Goal: Information Seeking & Learning: Learn about a topic

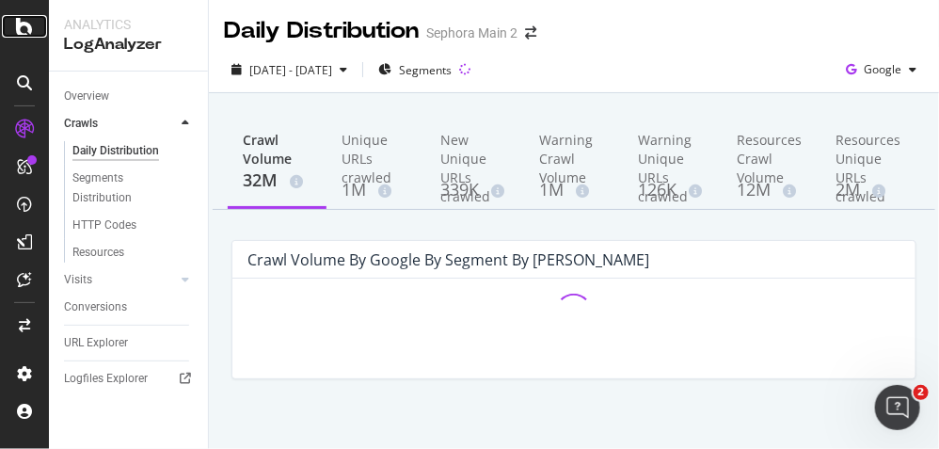
click at [18, 28] on icon at bounding box center [24, 26] width 17 height 23
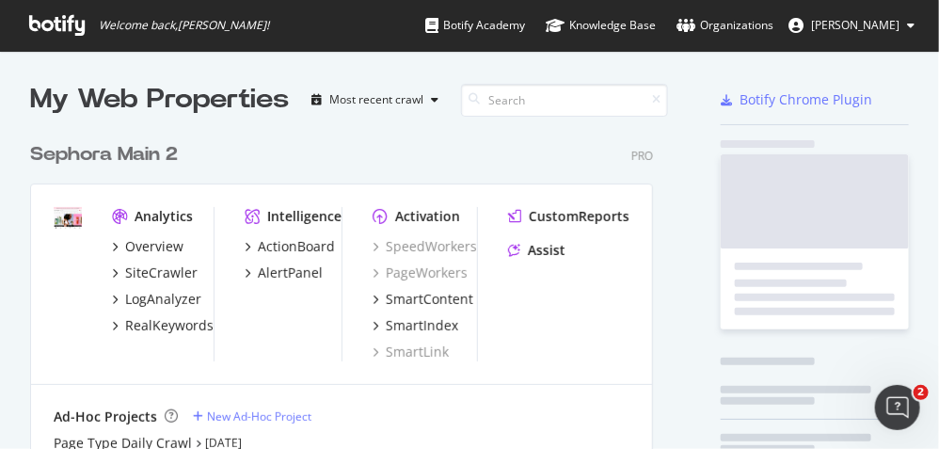
scroll to position [436, 914]
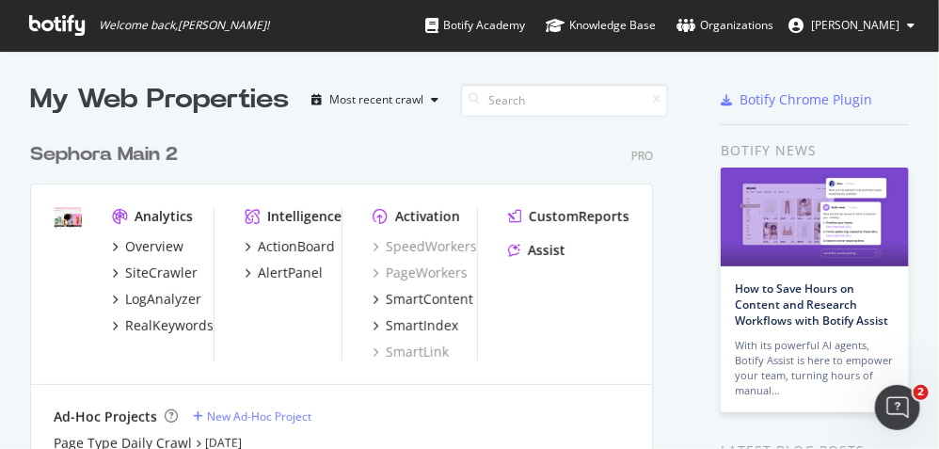
click at [136, 152] on div "Sephora Main 2" at bounding box center [104, 154] width 148 height 27
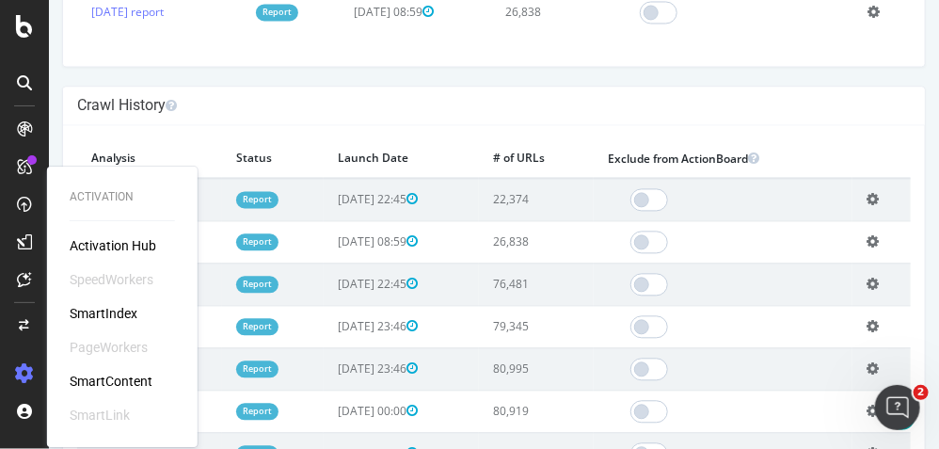
scroll to position [1099, 0]
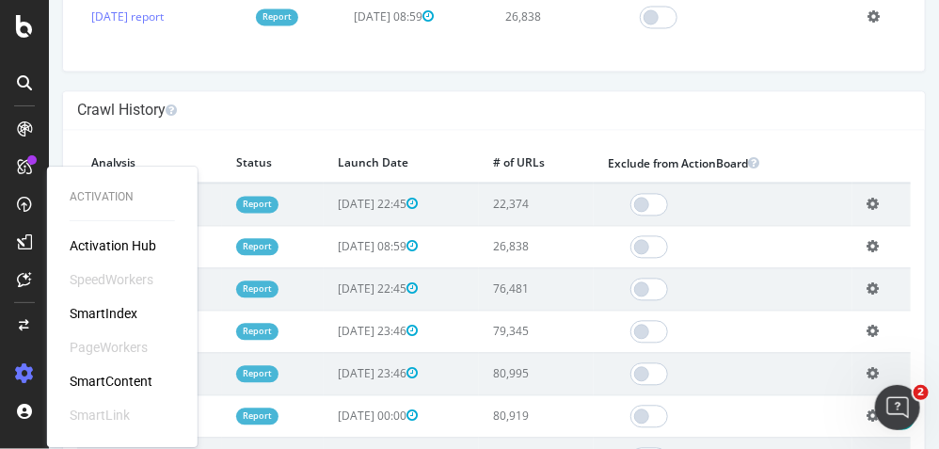
click at [217, 104] on h4 "Crawl History" at bounding box center [493, 110] width 834 height 19
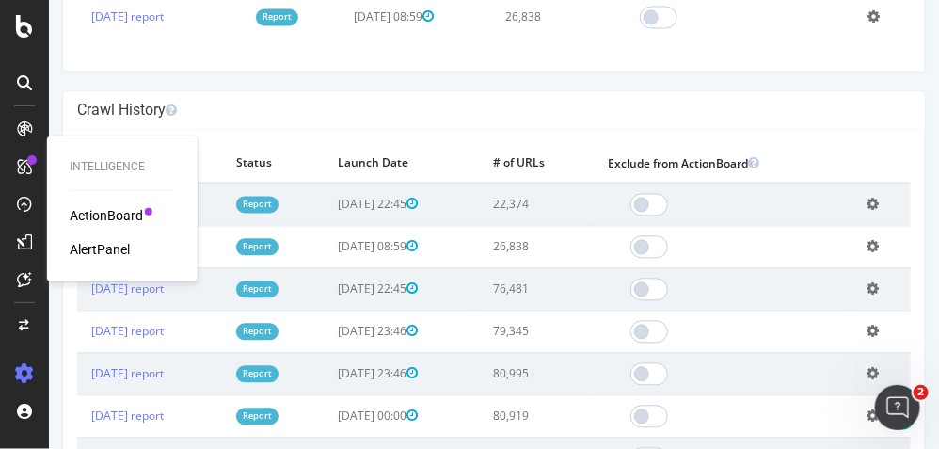
click at [415, 78] on div "Sephora Main 2 www.sephora.com × × Next Launch Scheduled for: 2025-09-10 22:45 …" at bounding box center [493, 97] width 891 height 2355
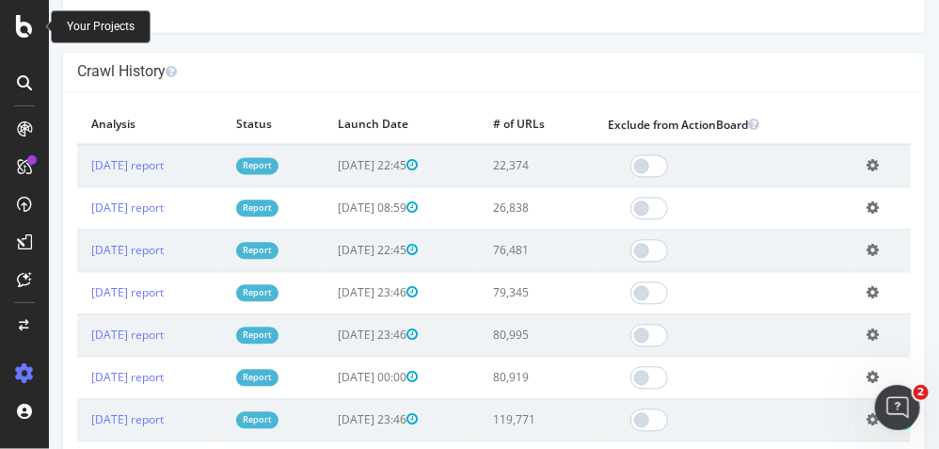
scroll to position [1135, 0]
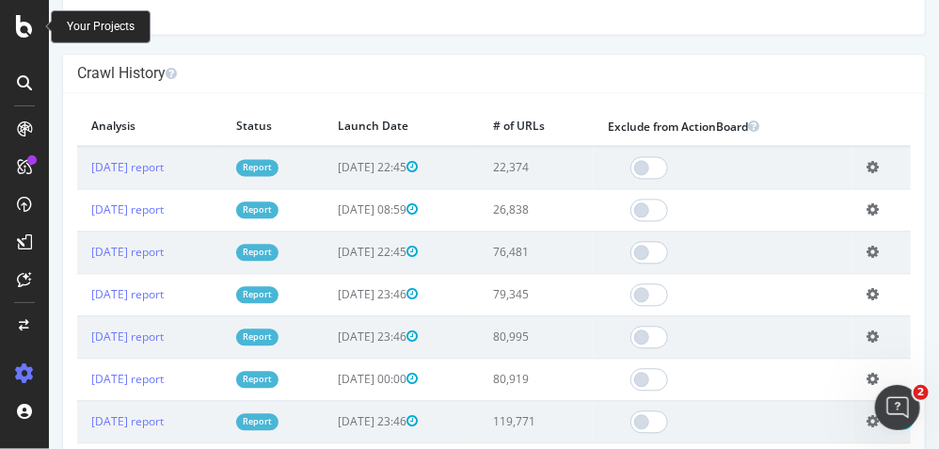
click at [915, 259] on div "Sephora Main 2 www.sephora.com × × Next Launch Scheduled for: 2025-09-10 22:45 …" at bounding box center [493, 61] width 891 height 2355
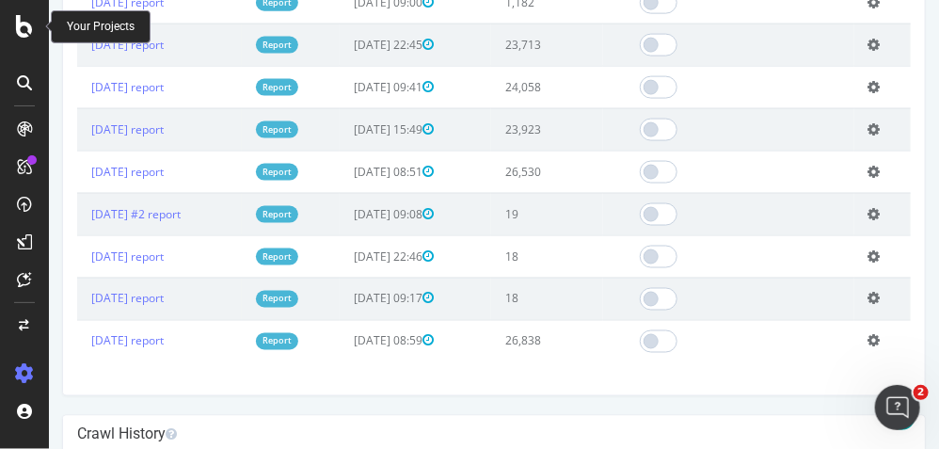
scroll to position [757, 0]
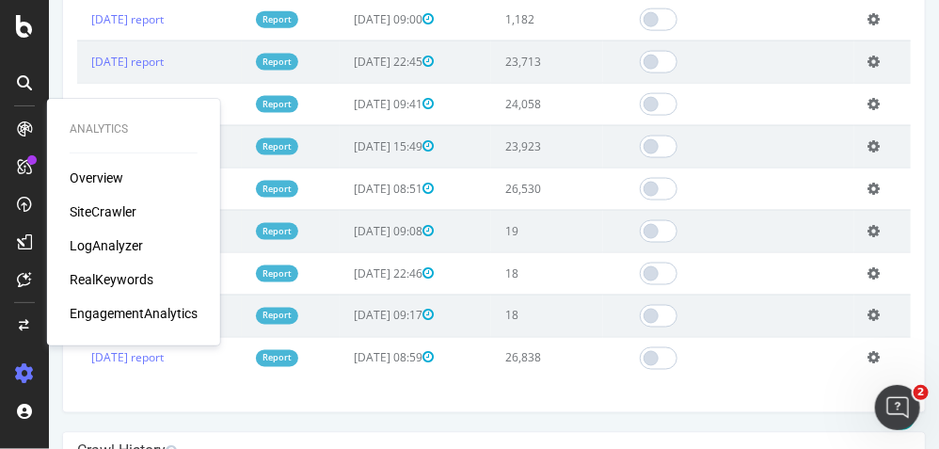
click at [114, 257] on div "Overview SiteCrawler LogAnalyzer RealKeywords EngagementAnalytics" at bounding box center [134, 246] width 128 height 154
click at [109, 244] on div "LogAnalyzer" at bounding box center [106, 245] width 73 height 19
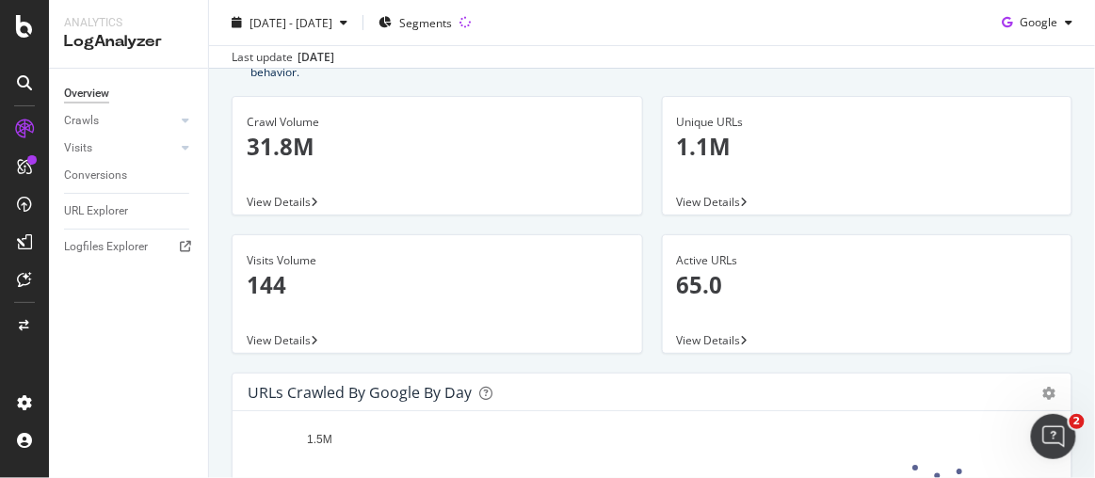
scroll to position [93, 0]
click at [28, 26] on icon at bounding box center [24, 26] width 17 height 23
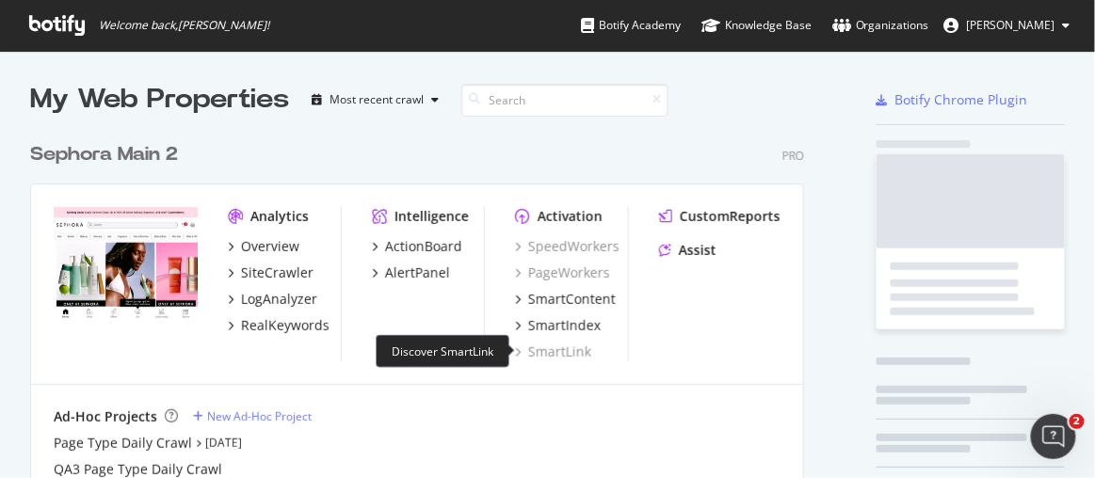
scroll to position [465, 1068]
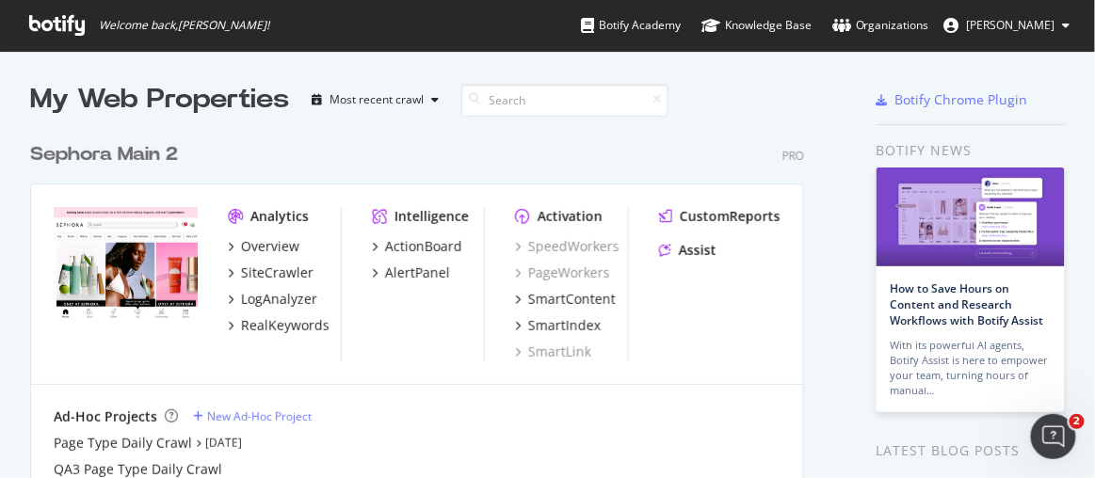
click at [59, 156] on div "Sephora Main 2" at bounding box center [104, 154] width 148 height 27
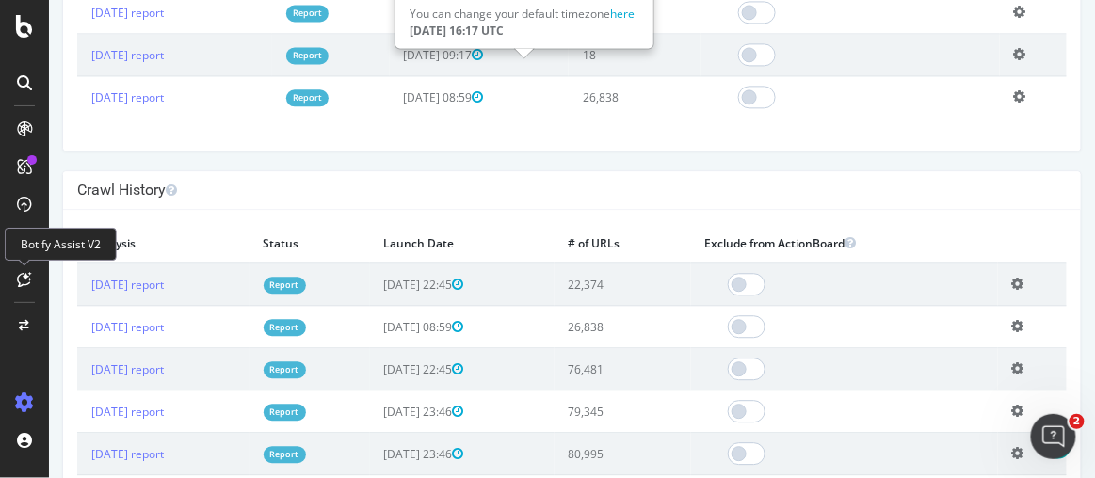
scroll to position [1112, 0]
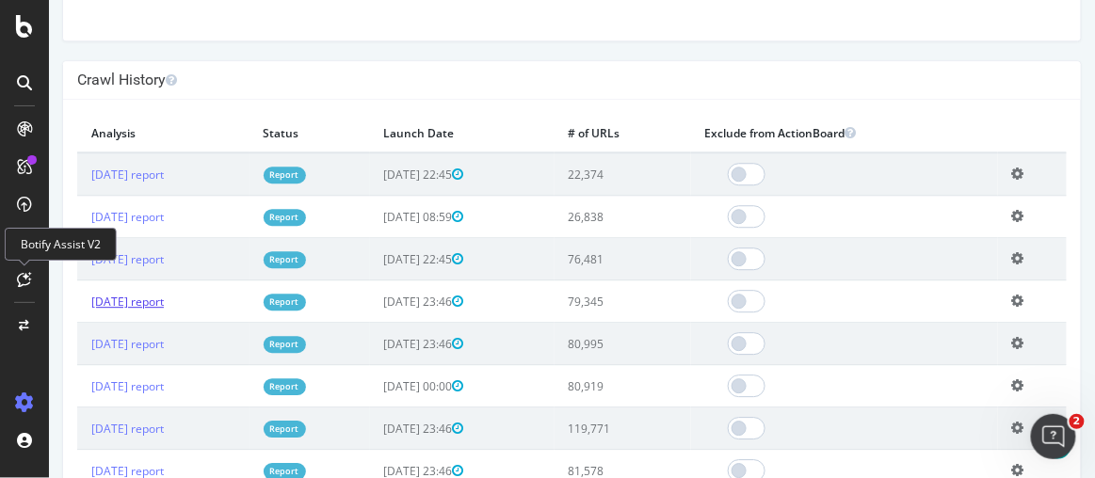
click at [139, 296] on link "2025 Jun. 12th report" at bounding box center [126, 302] width 72 height 16
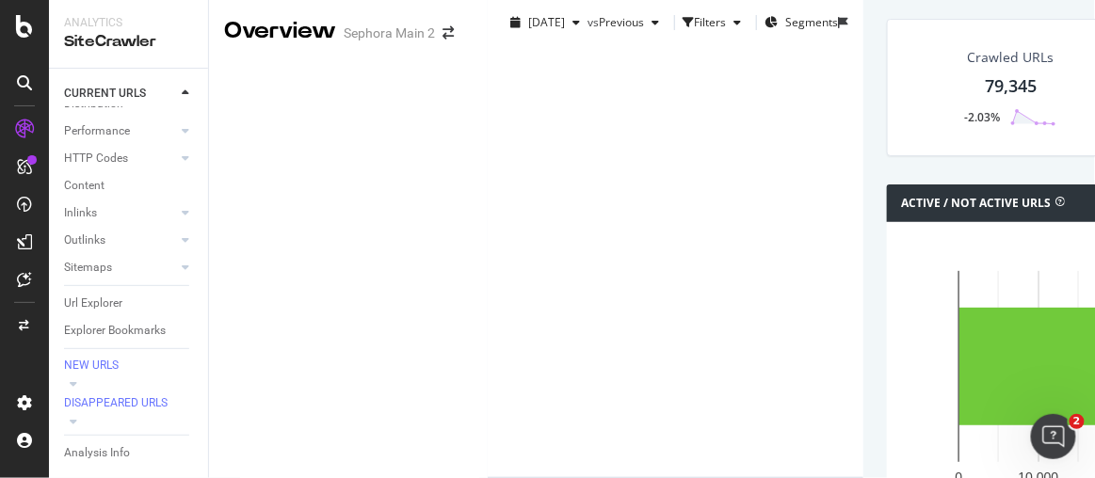
click at [939, 99] on div "79,345" at bounding box center [1011, 86] width 52 height 24
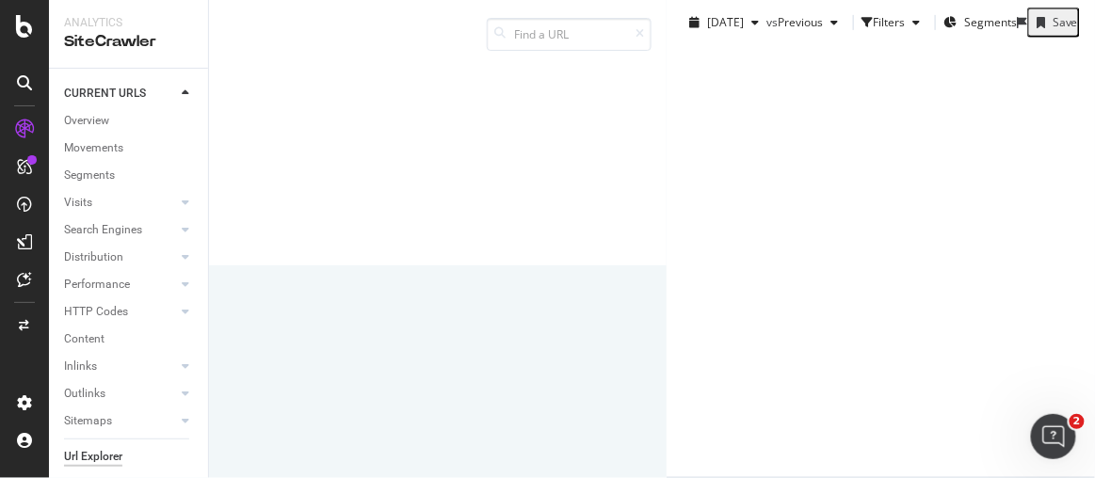
scroll to position [256, 0]
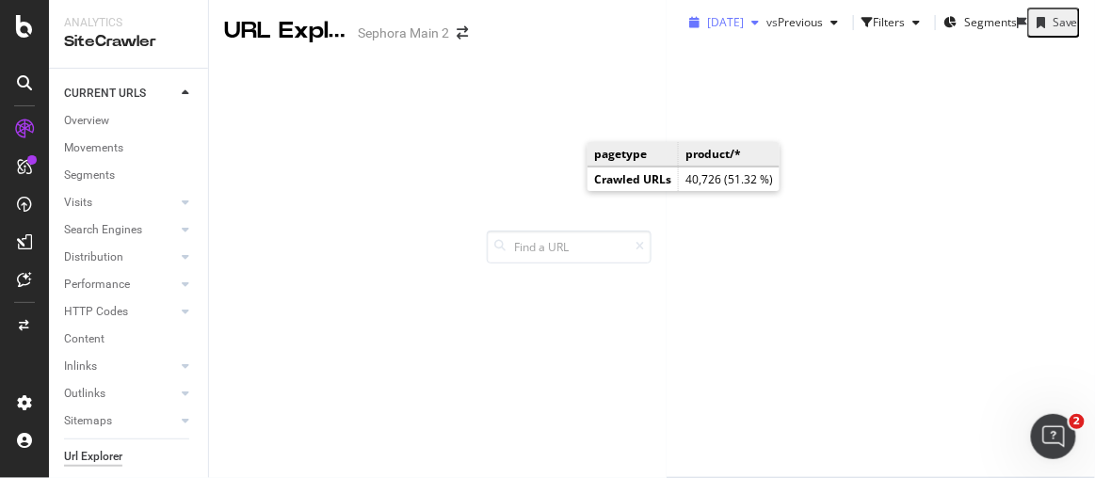
click at [707, 30] on span "[DATE]" at bounding box center [725, 22] width 37 height 16
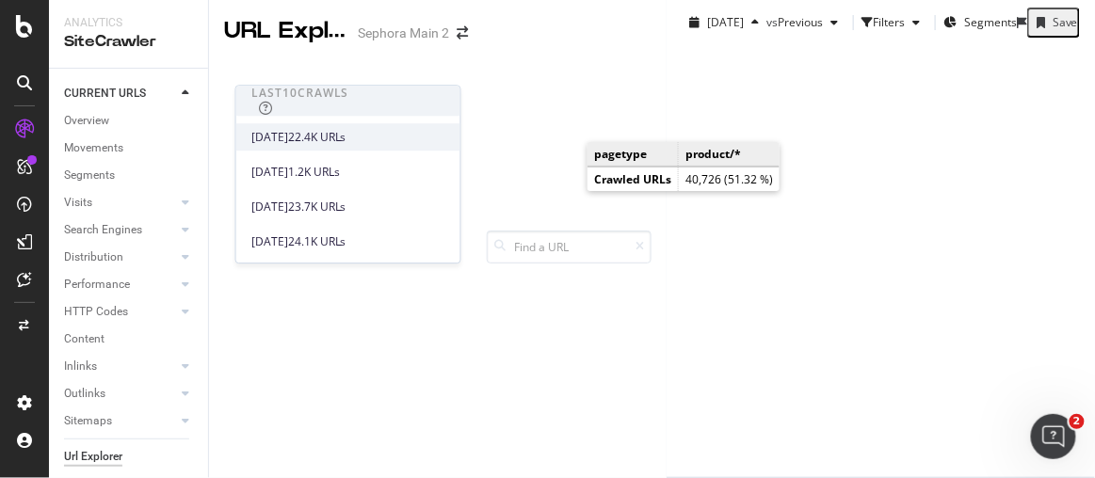
click at [288, 142] on div "2025 Sep. 4th" at bounding box center [269, 137] width 37 height 17
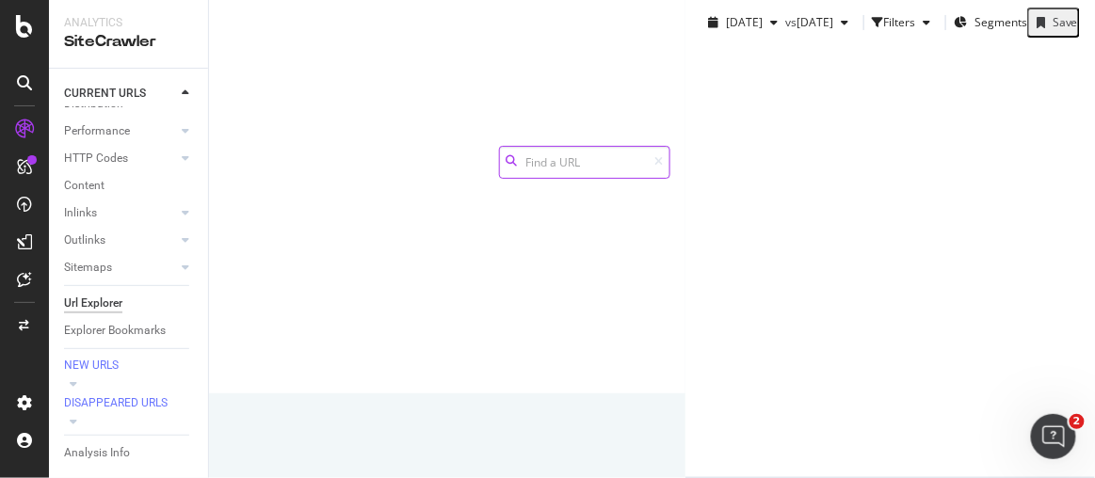
scroll to position [342, 0]
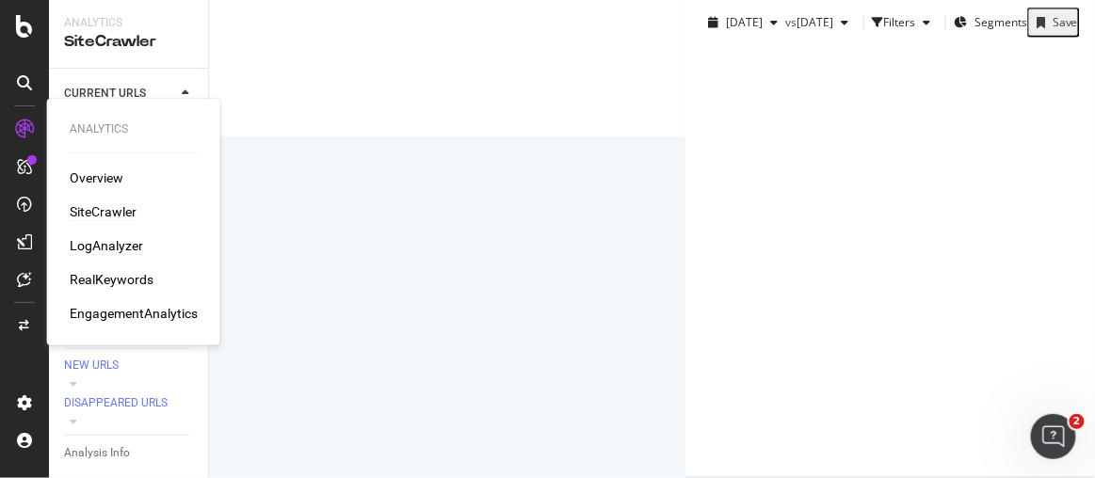
click at [129, 241] on div "LogAnalyzer" at bounding box center [106, 245] width 73 height 19
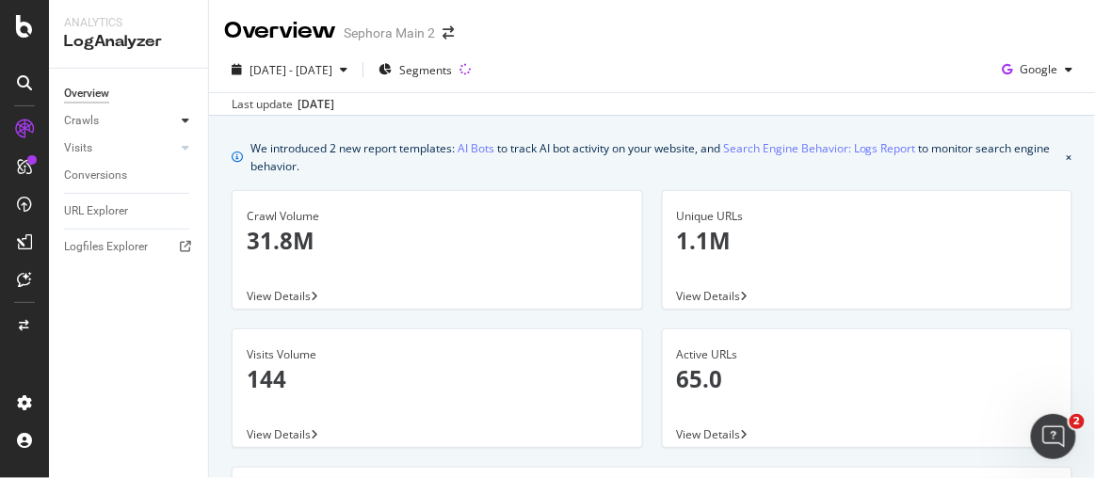
click at [181, 126] on div at bounding box center [185, 120] width 19 height 19
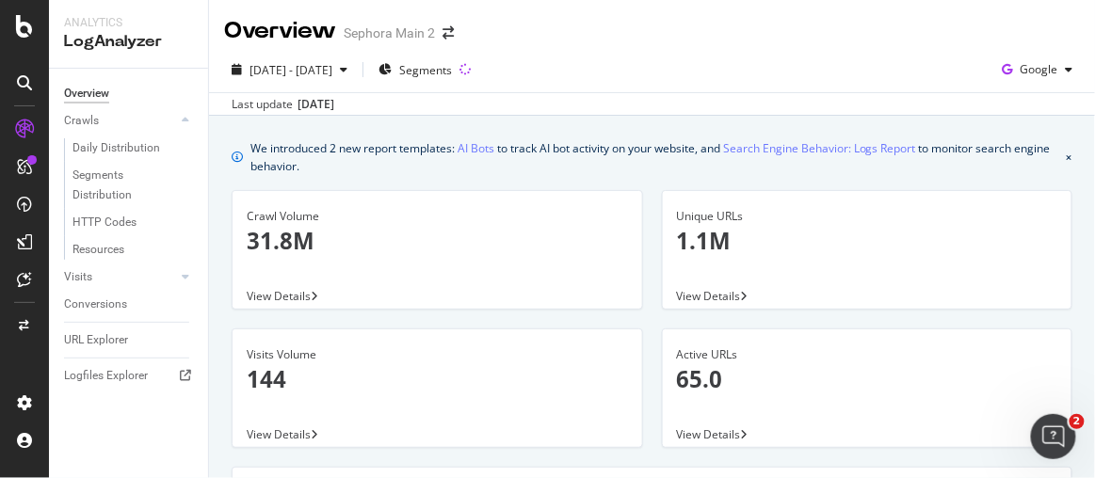
click at [745, 293] on div "View Details" at bounding box center [867, 295] width 409 height 26
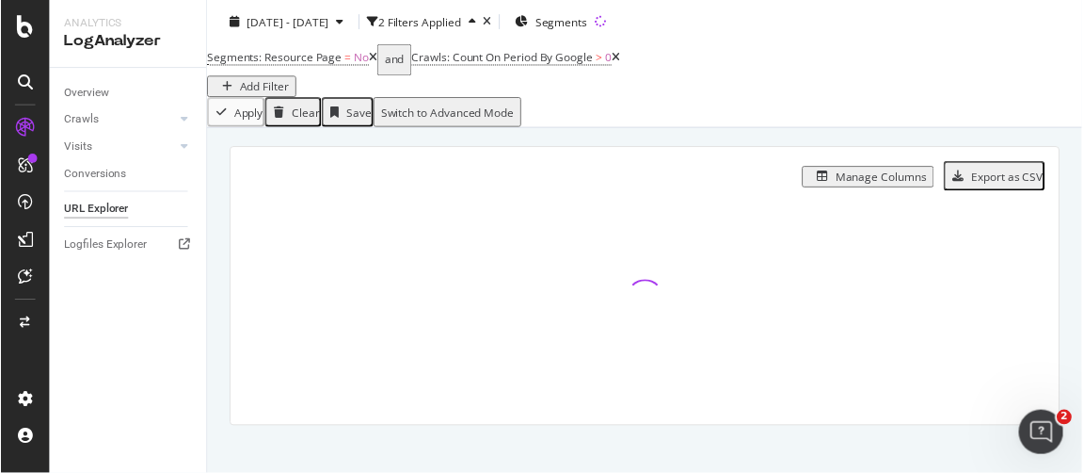
scroll to position [72, 0]
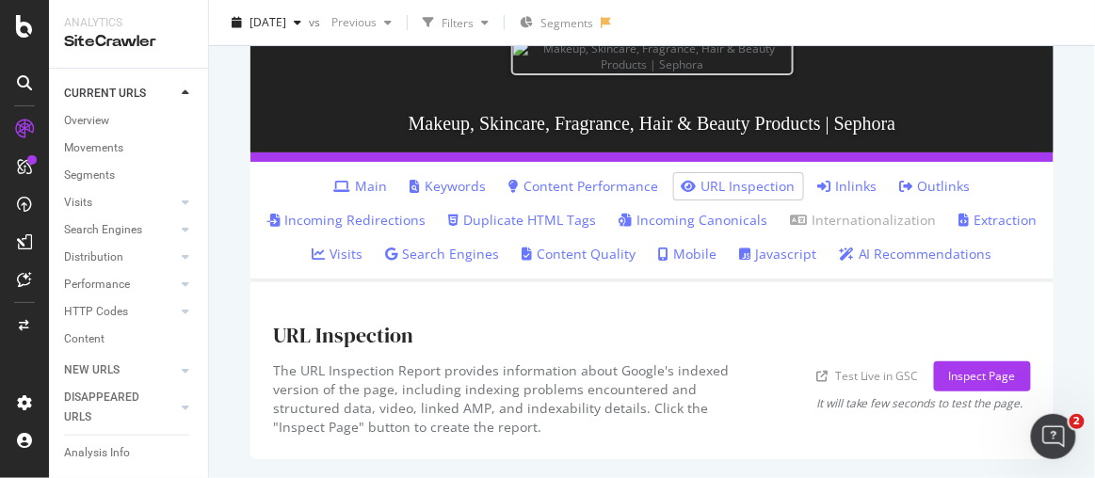
scroll to position [472, 0]
click at [759, 249] on link "Javascript" at bounding box center [777, 254] width 77 height 19
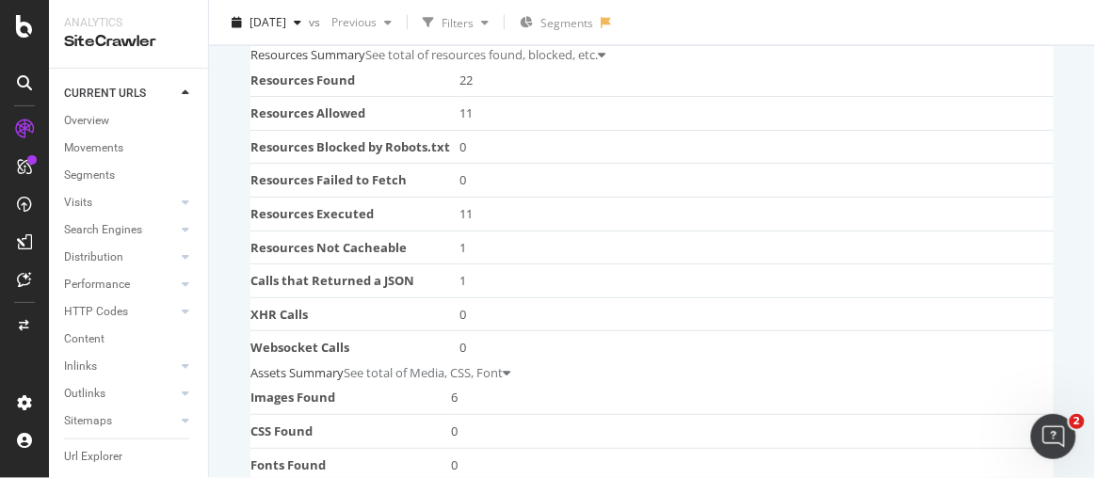
scroll to position [770, 0]
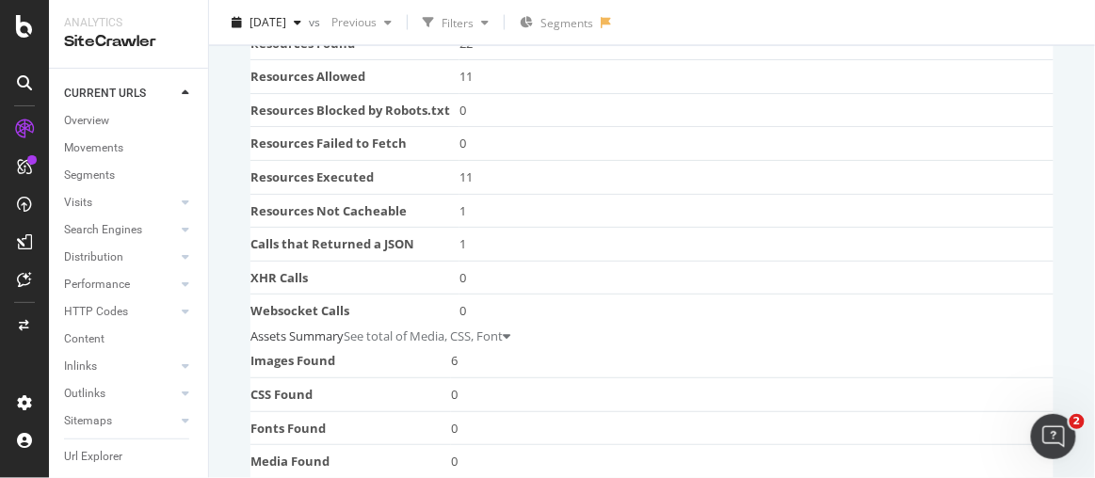
click at [578, 328] on div "Assets Summary See total of Media, CSS, Font" at bounding box center [651, 337] width 803 height 18
click at [510, 330] on icon at bounding box center [507, 336] width 8 height 12
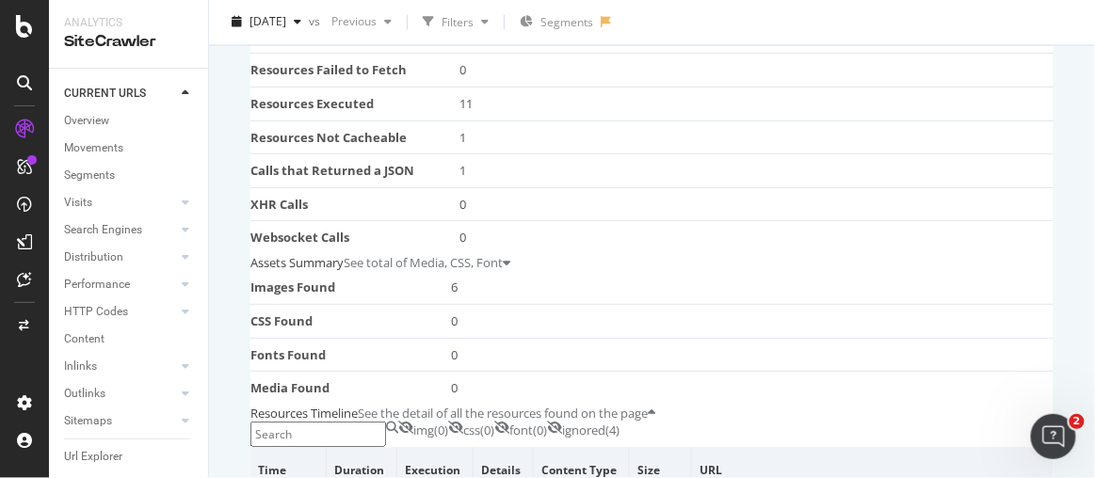
scroll to position [940, 0]
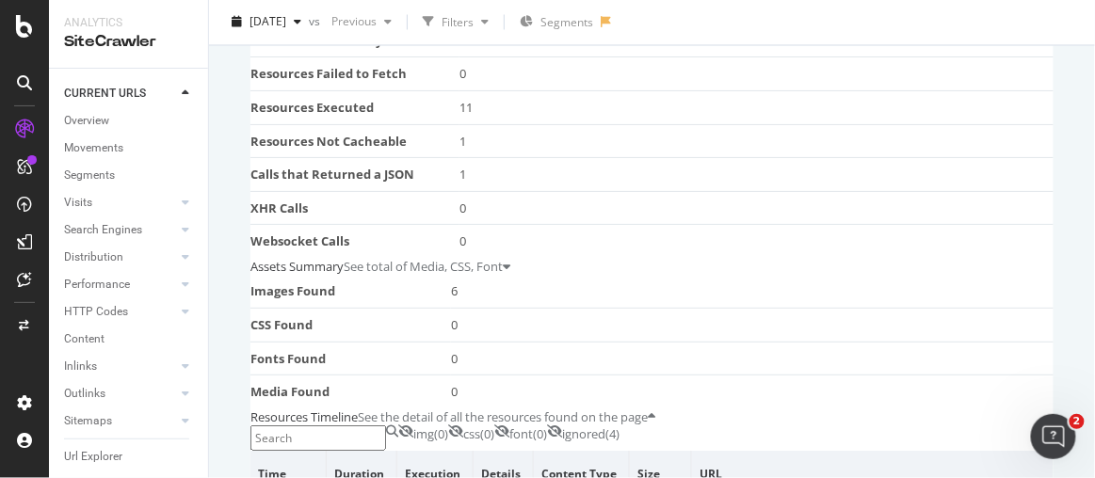
scroll to position [770, 0]
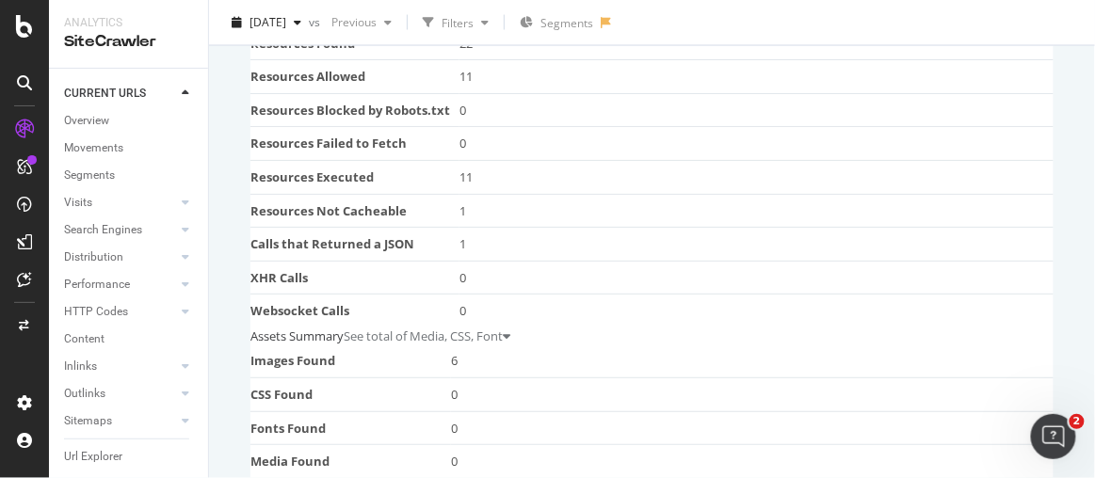
click at [503, 328] on div "See total of Media, CSS, Font" at bounding box center [423, 337] width 159 height 18
click at [687, 27] on div "Resources Summary See total of resources found, blocked, etc." at bounding box center [651, 18] width 803 height 18
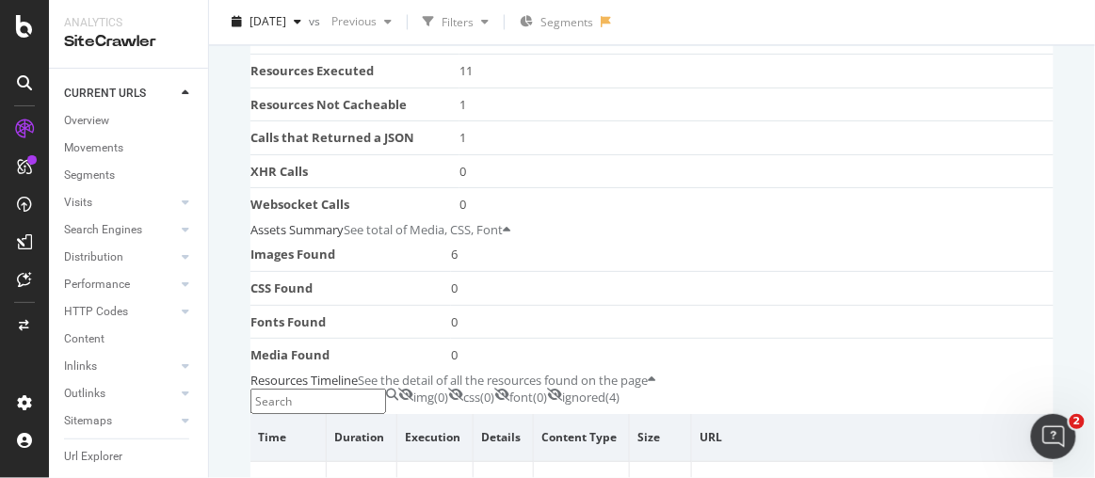
scroll to position [1026, 0]
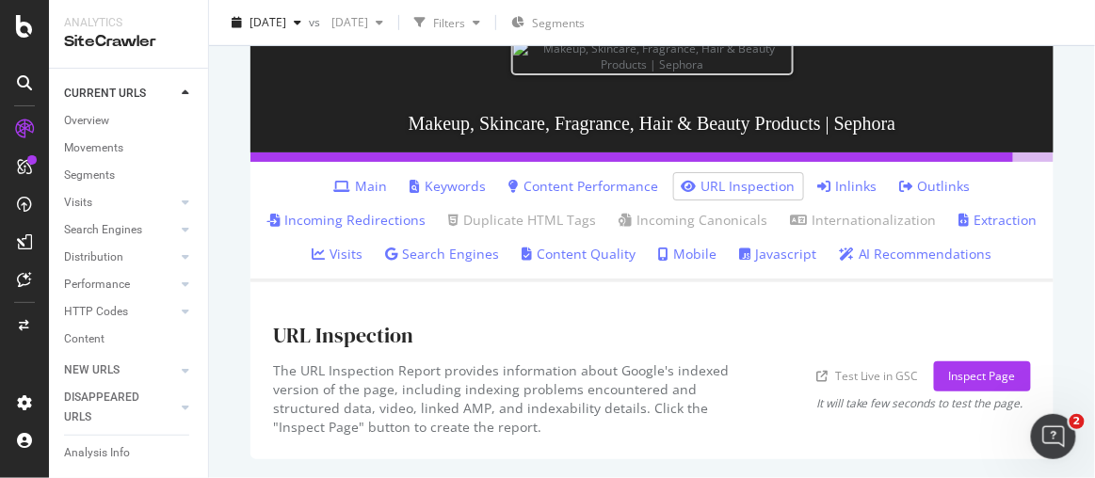
scroll to position [472, 0]
click at [762, 250] on link "Javascript" at bounding box center [777, 254] width 77 height 19
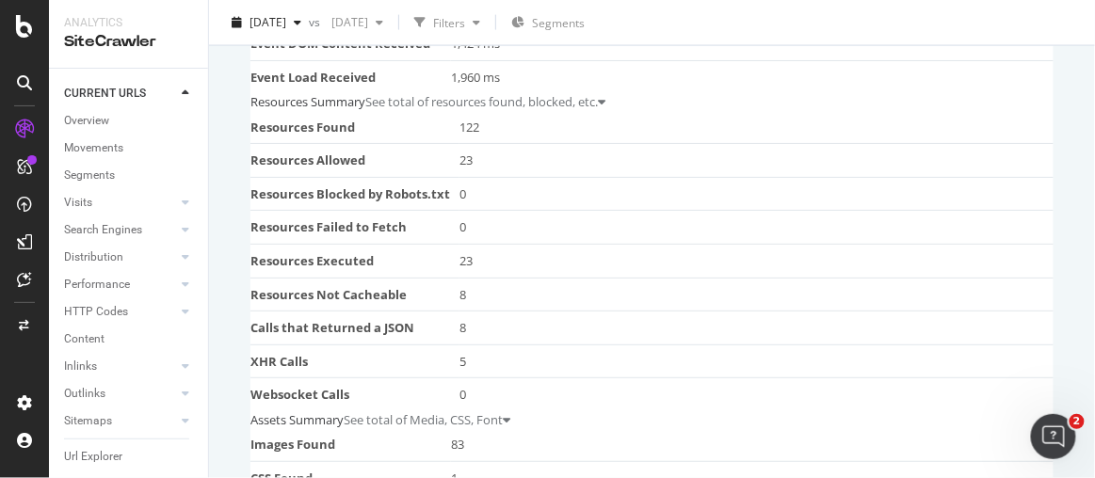
scroll to position [770, 0]
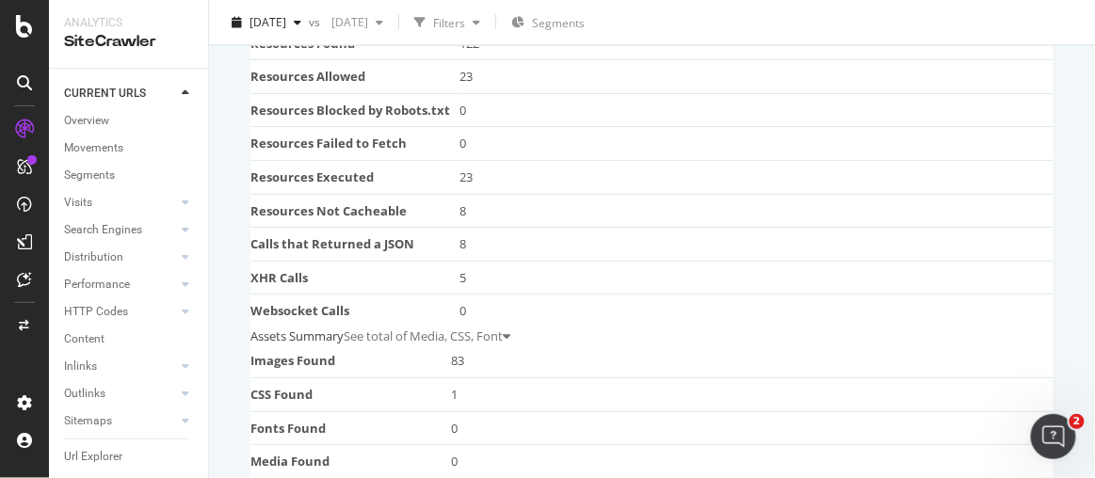
click at [510, 330] on icon at bounding box center [507, 336] width 8 height 12
click at [605, 24] on icon at bounding box center [602, 18] width 8 height 12
click at [510, 328] on div at bounding box center [507, 337] width 8 height 18
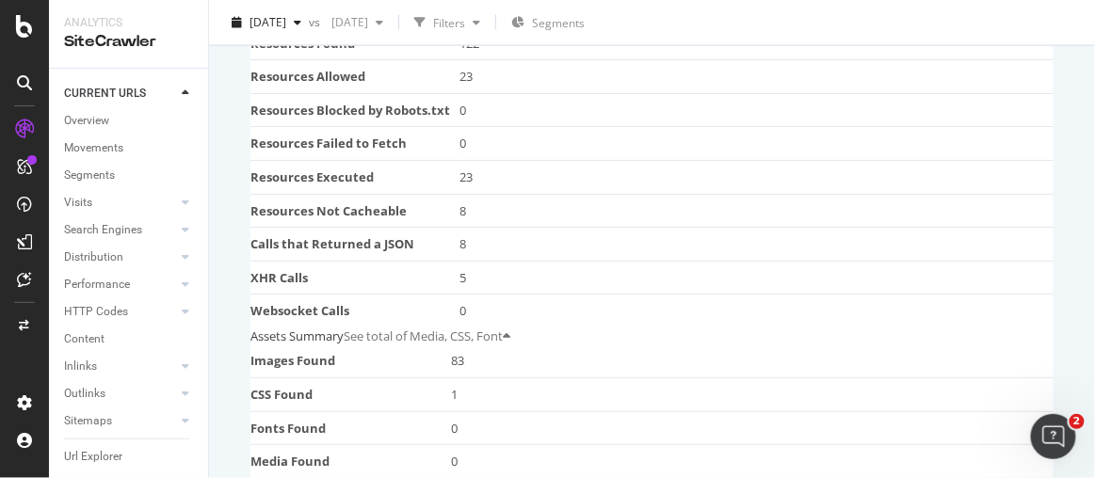
click at [510, 328] on div at bounding box center [507, 337] width 8 height 18
click at [564, 328] on div "Assets Summary See total of Media, CSS, Font" at bounding box center [651, 337] width 803 height 18
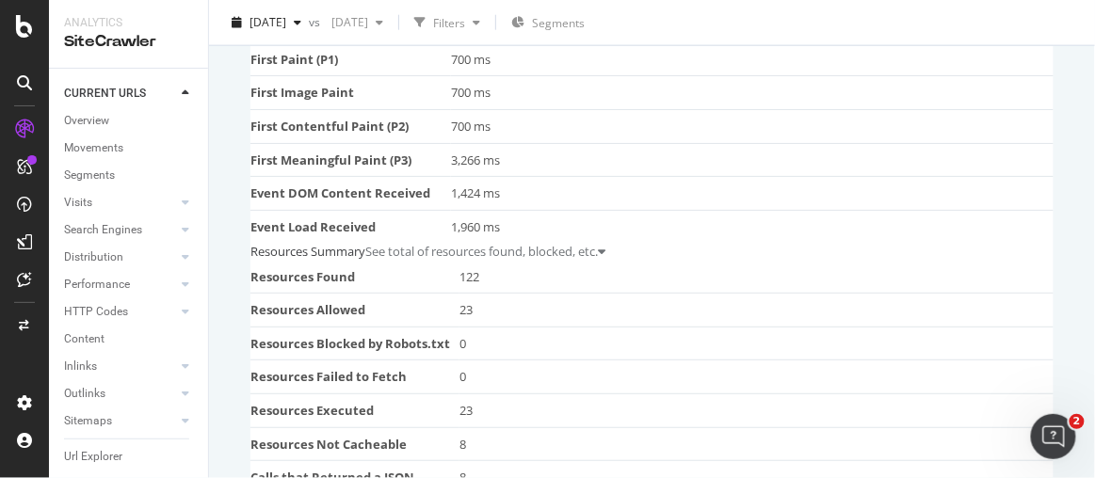
scroll to position [513, 0]
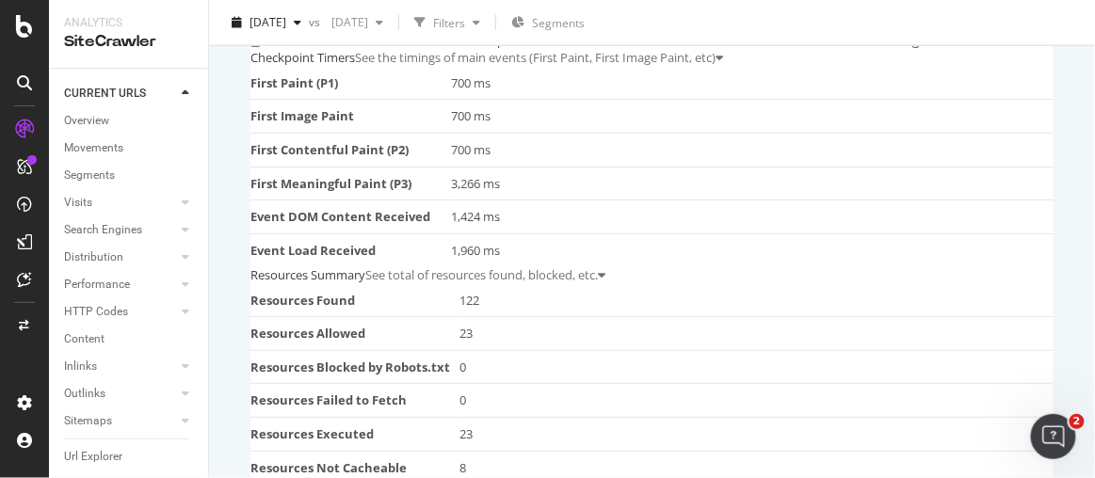
click at [218, 285] on div "URL Details Sephora Main 2 2025 Sep. 4th vs 2025 May. 15th Filters Segments htt…" at bounding box center [652, 239] width 886 height 478
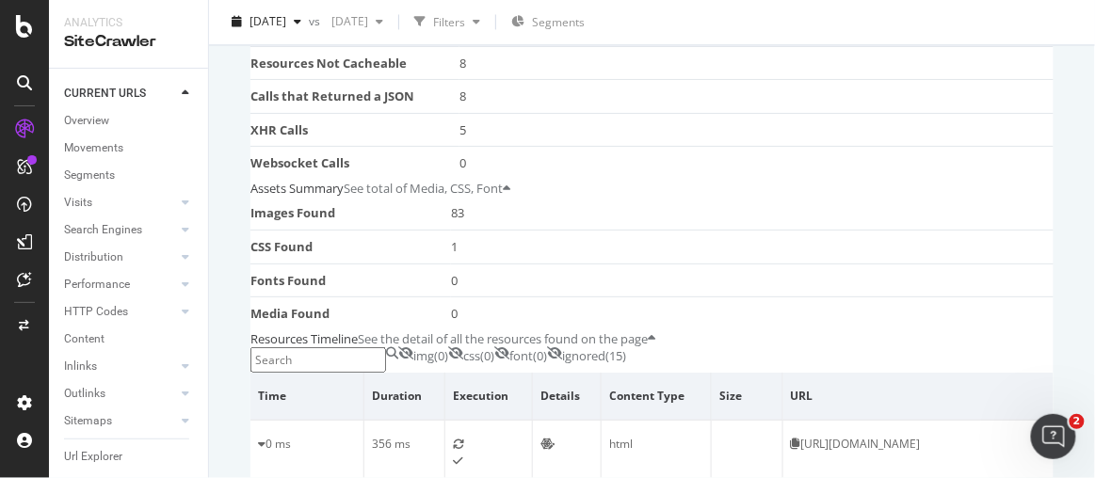
scroll to position [856, 0]
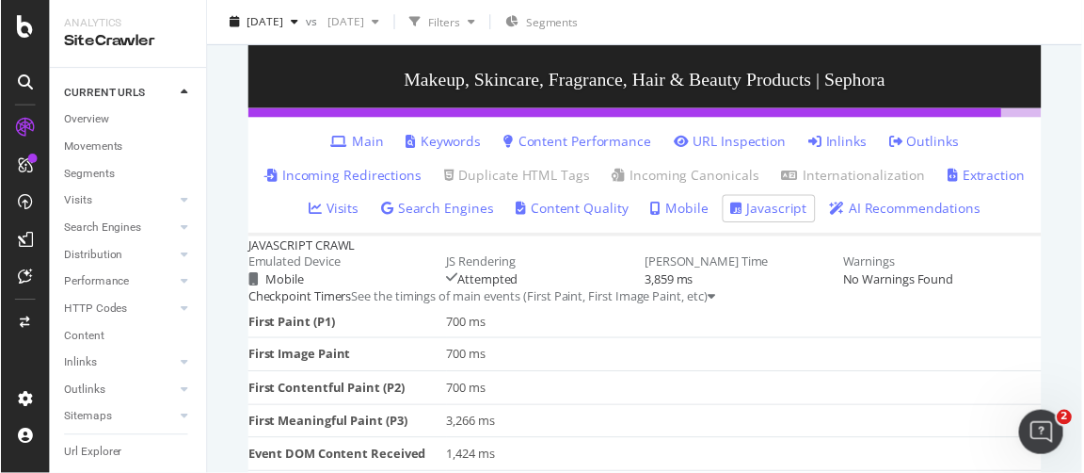
scroll to position [256, 0]
